Goal: Register for event/course

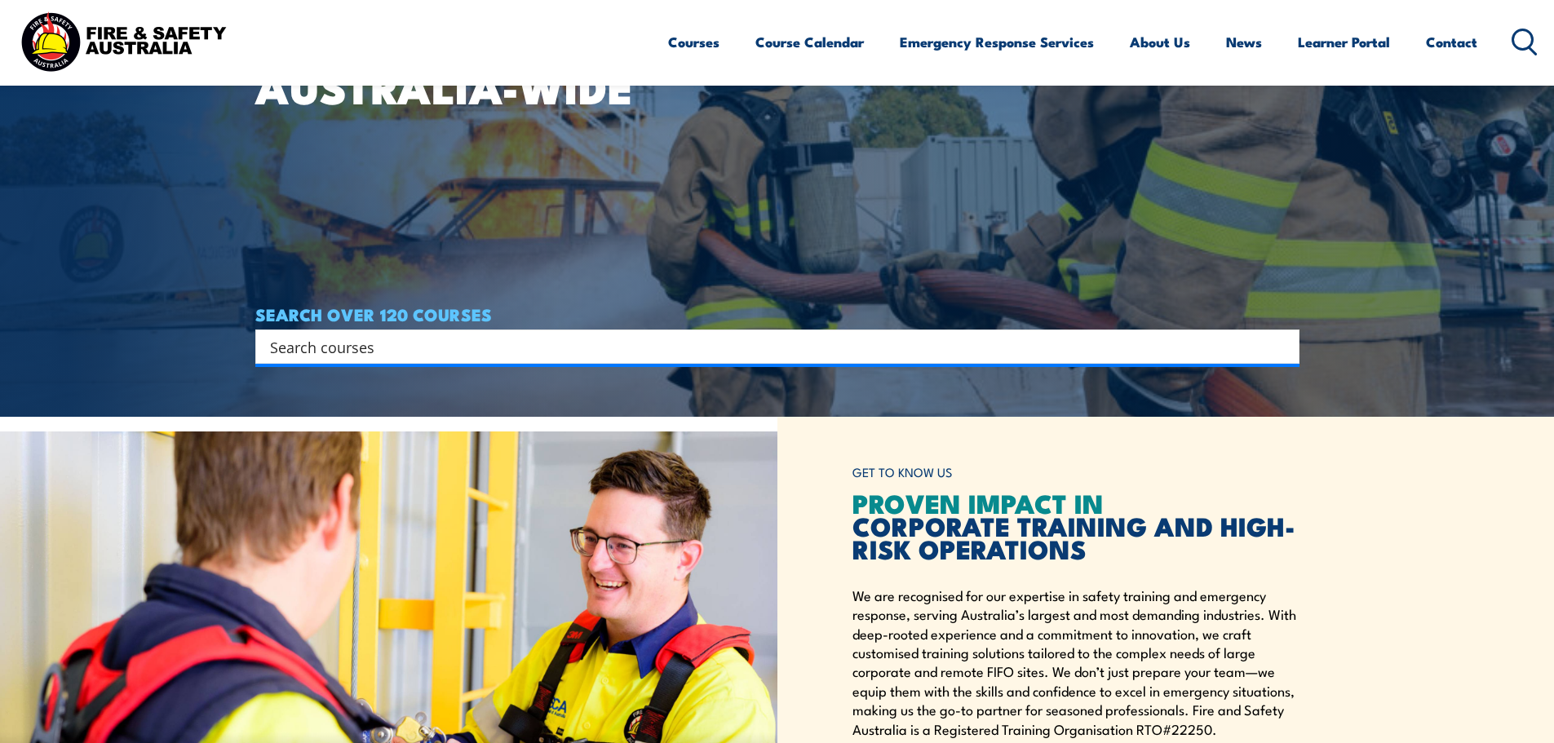
click at [474, 349] on input "Search input" at bounding box center [767, 347] width 994 height 24
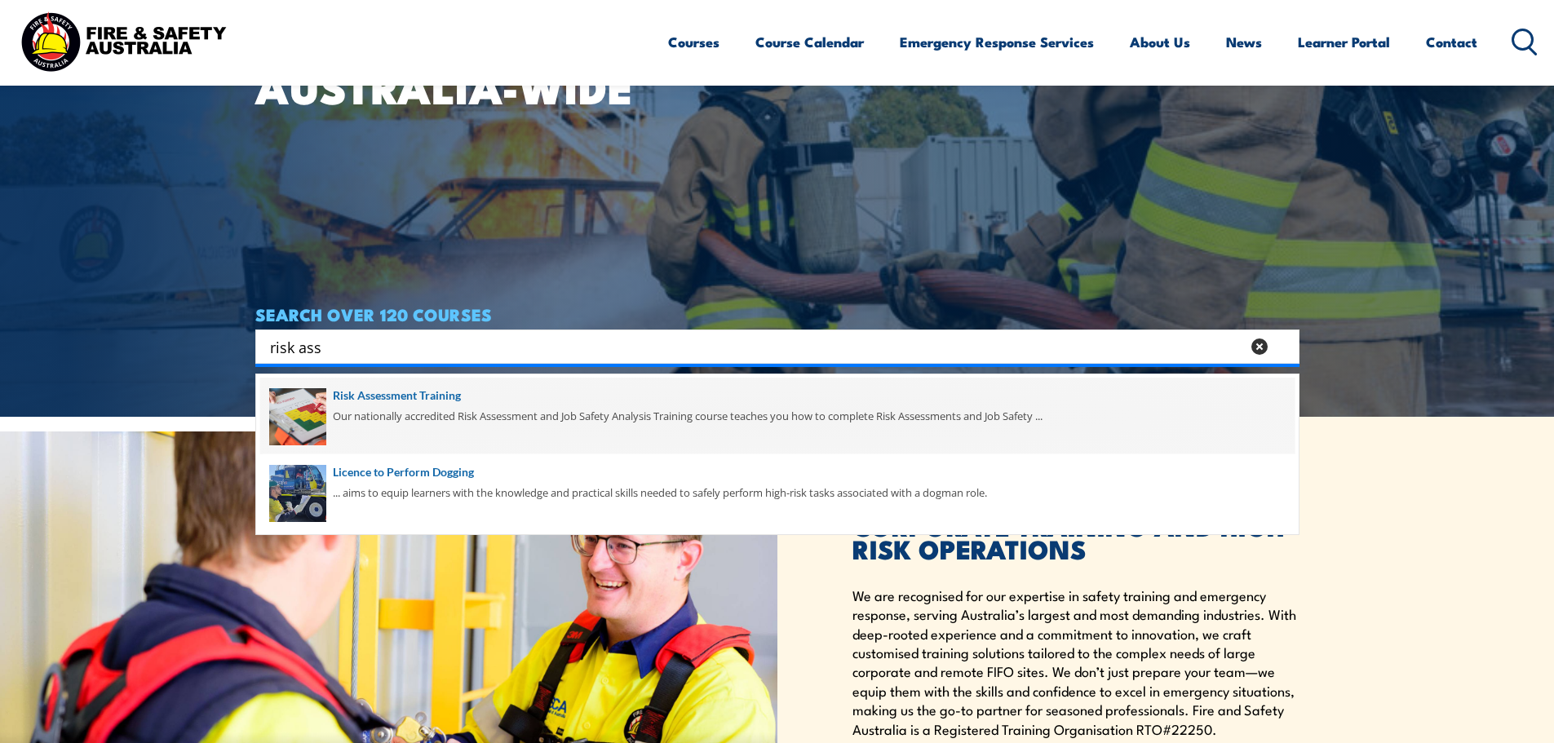
type input "risk ass"
click at [459, 400] on span at bounding box center [777, 416] width 1035 height 77
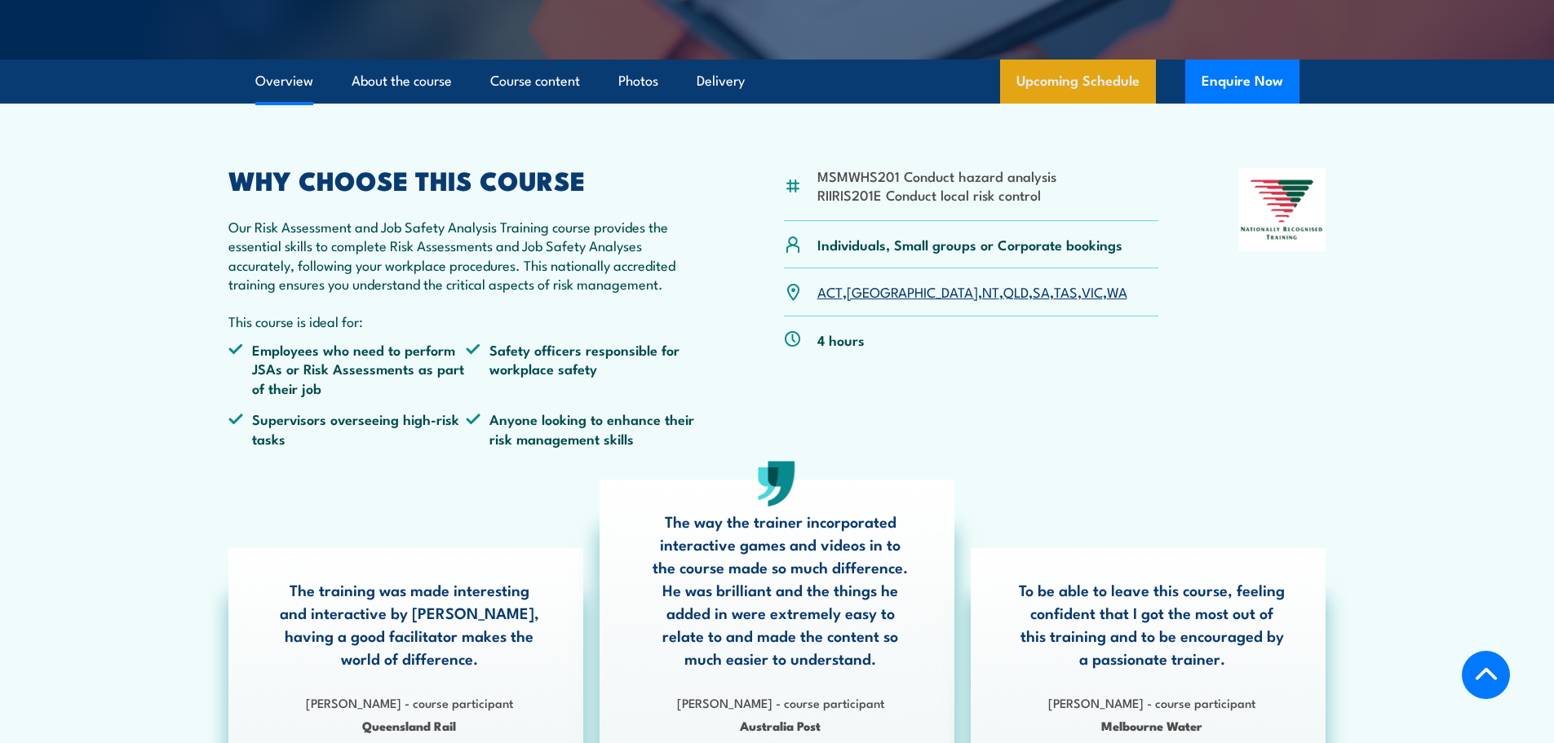
click at [1097, 70] on link "Upcoming Schedule" at bounding box center [1078, 82] width 156 height 44
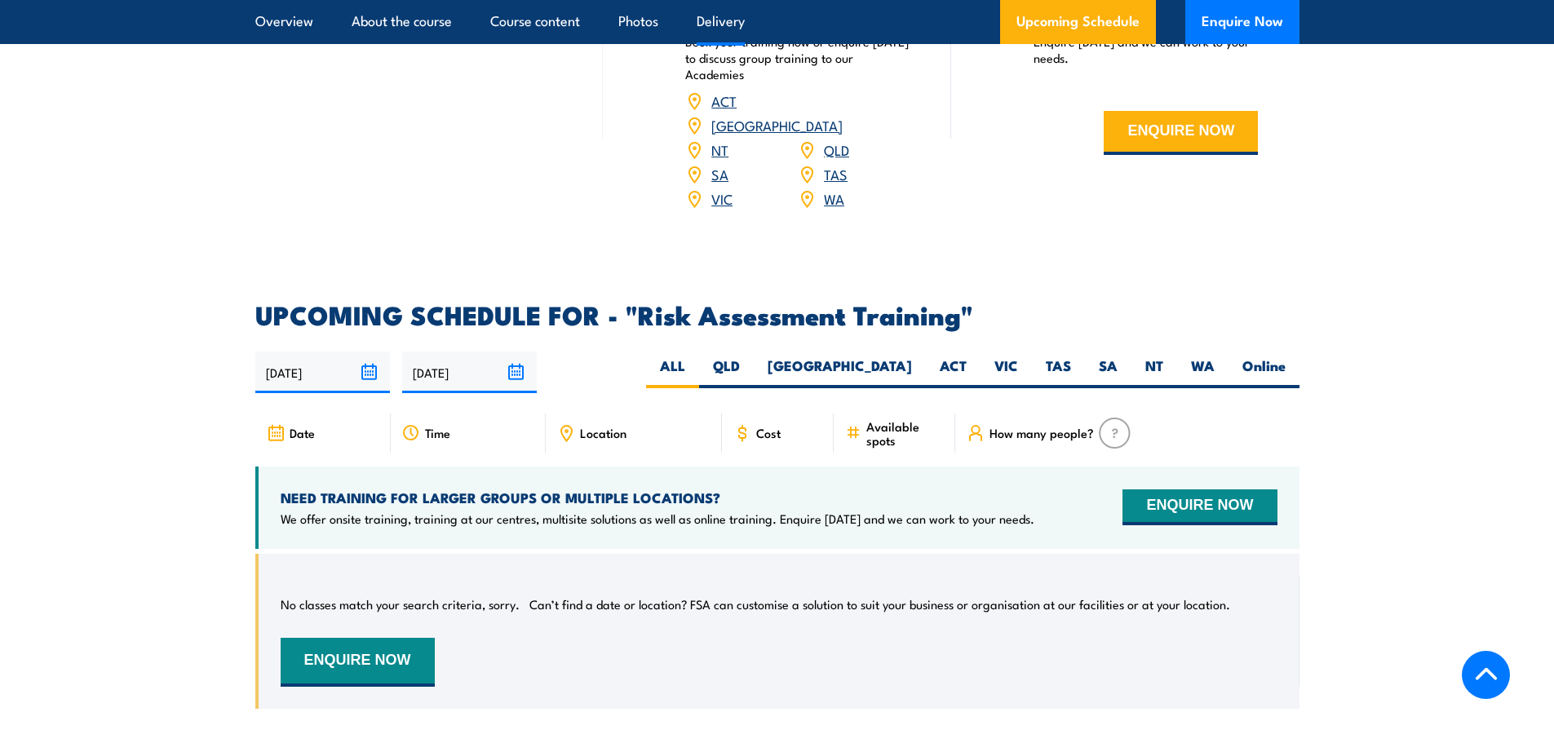
scroll to position [2542, 0]
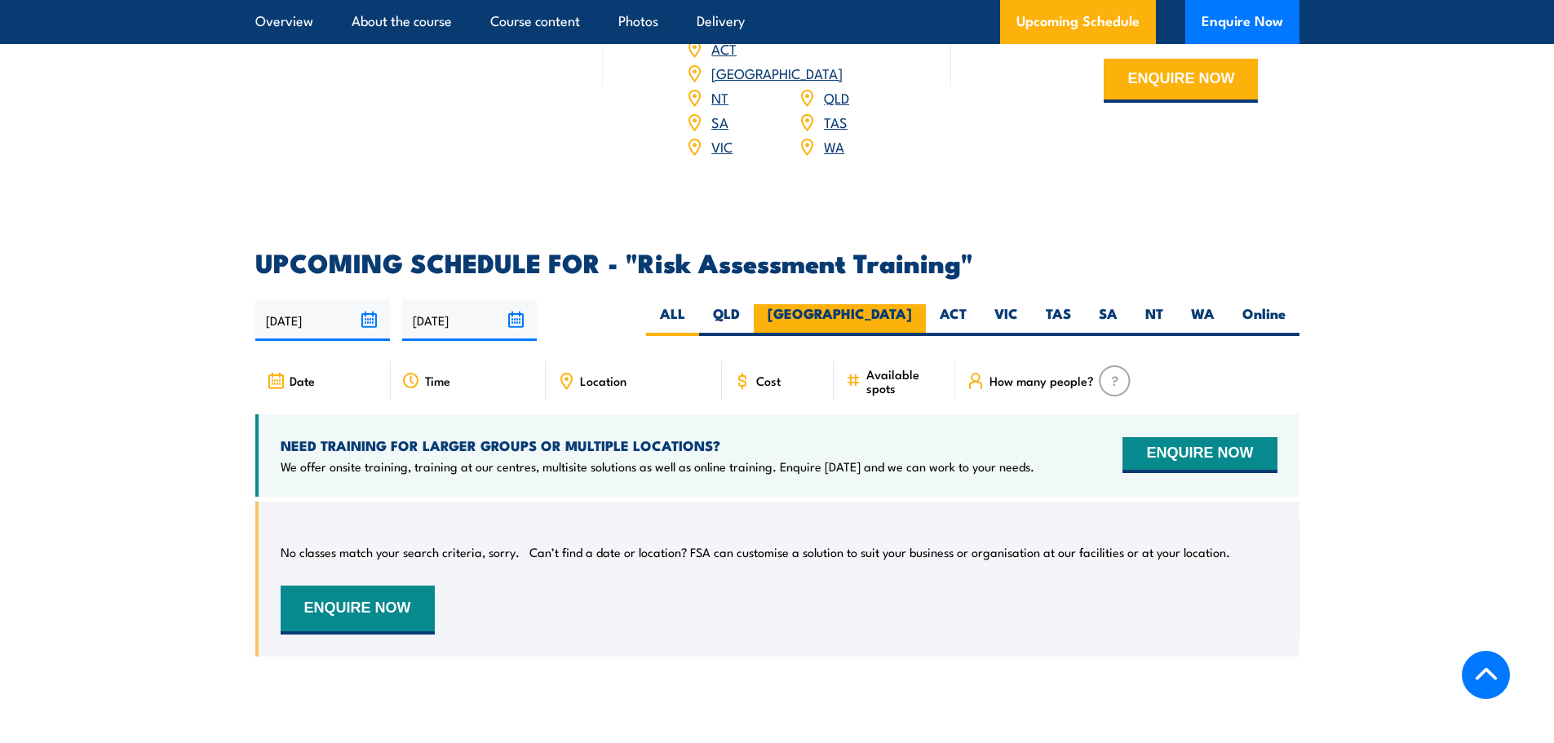
click at [912, 319] on label "[GEOGRAPHIC_DATA]" at bounding box center [840, 320] width 172 height 32
click at [912, 315] on input "[GEOGRAPHIC_DATA]" at bounding box center [917, 309] width 11 height 11
radio input "true"
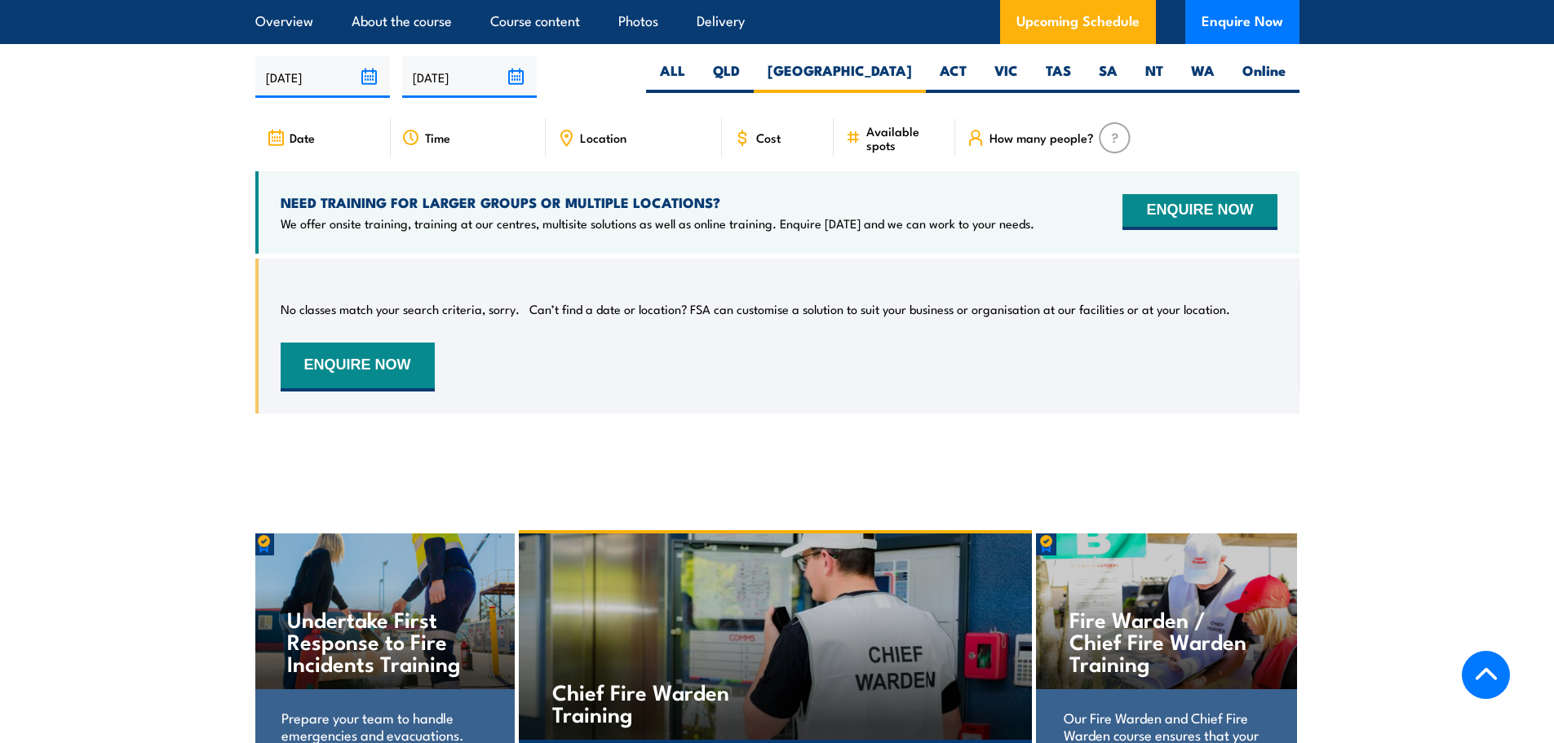
scroll to position [2787, 0]
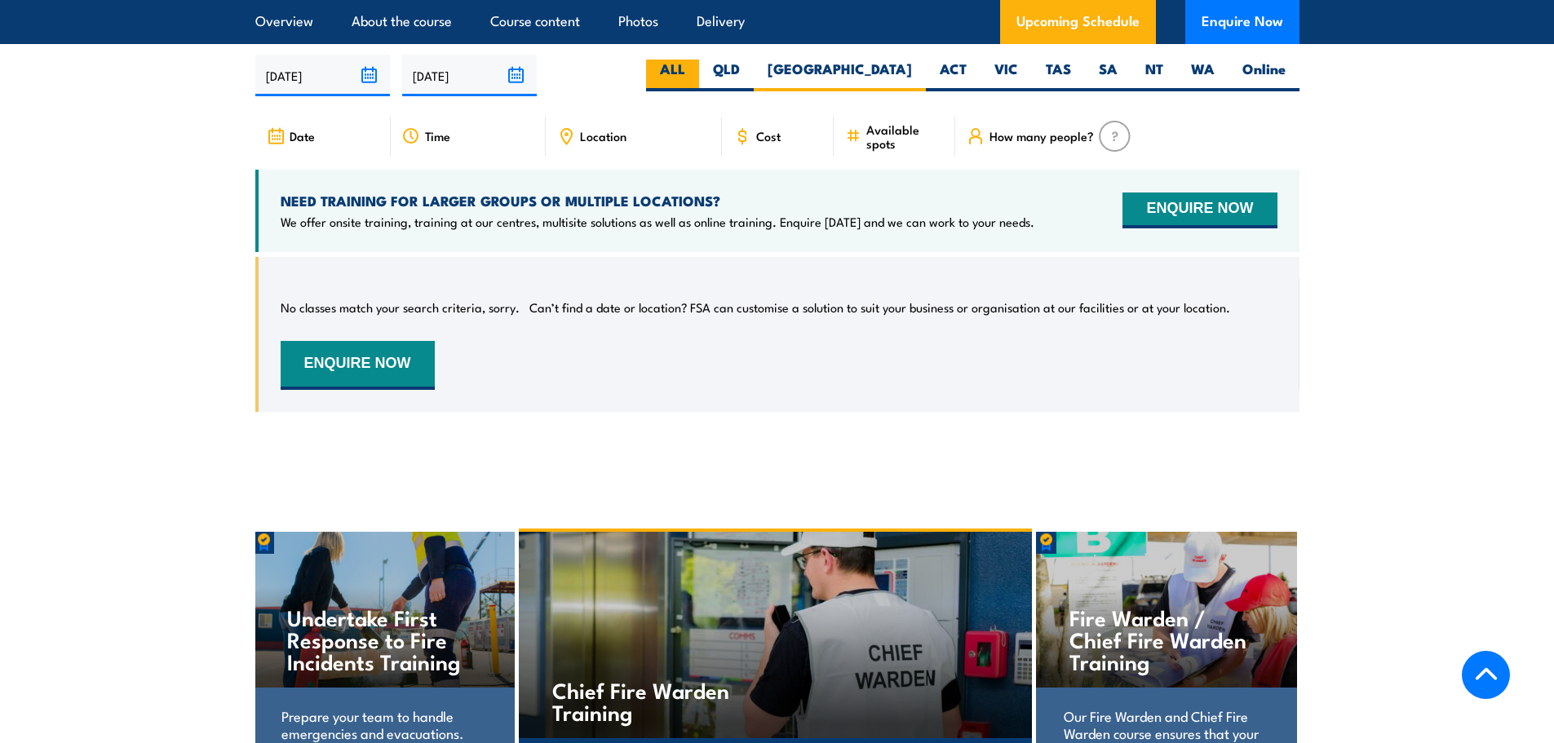
click at [699, 60] on label "ALL" at bounding box center [672, 76] width 53 height 32
click at [696, 60] on input "ALL" at bounding box center [690, 65] width 11 height 11
radio input "true"
